Goal: Navigation & Orientation: Find specific page/section

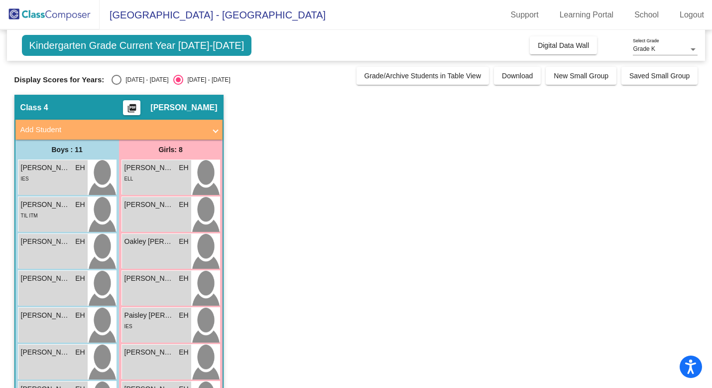
scroll to position [193, 0]
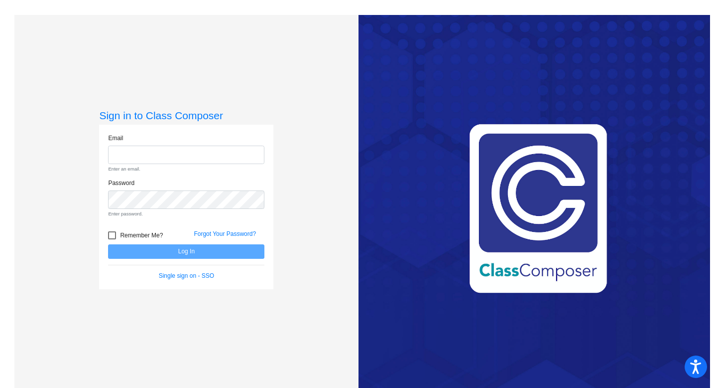
click at [197, 183] on div "Password Enter password." at bounding box center [186, 197] width 156 height 39
click at [194, 160] on input "email" at bounding box center [186, 154] width 156 height 18
type input "[EMAIL_ADDRESS][DOMAIN_NAME]"
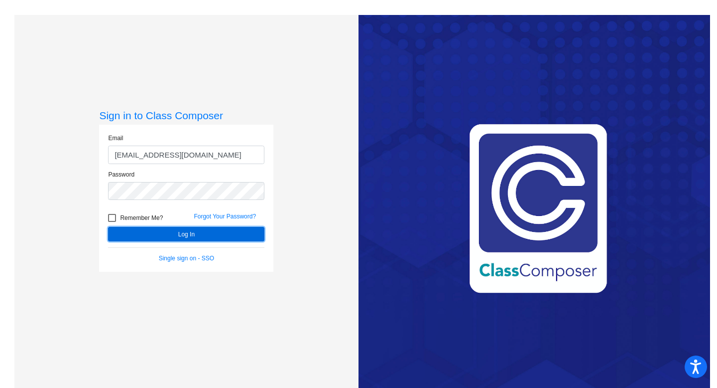
click at [187, 232] on button "Log In" at bounding box center [186, 234] width 156 height 14
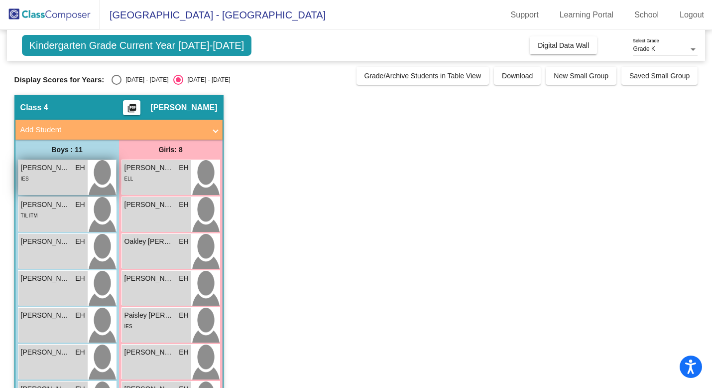
click at [22, 179] on span "IES" at bounding box center [25, 178] width 8 height 5
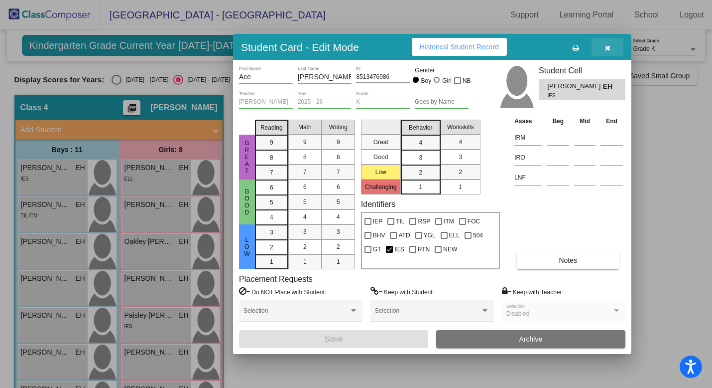
click at [607, 46] on icon "button" at bounding box center [607, 47] width 5 height 7
